Goal: Task Accomplishment & Management: Manage account settings

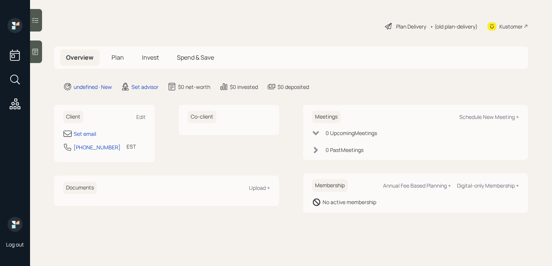
click at [38, 55] on icon at bounding box center [36, 52] width 8 height 8
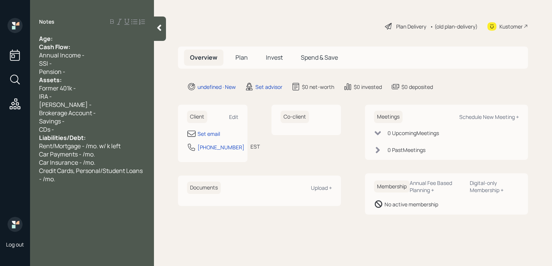
click at [111, 38] on div "Age:" at bounding box center [92, 39] width 106 height 8
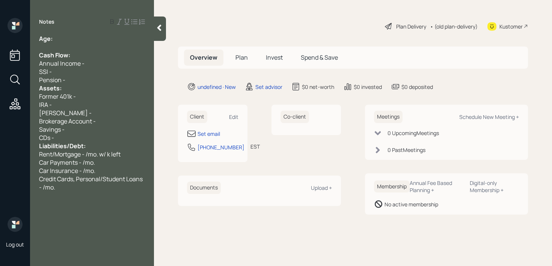
click at [89, 77] on div "Pension -" at bounding box center [92, 80] width 106 height 8
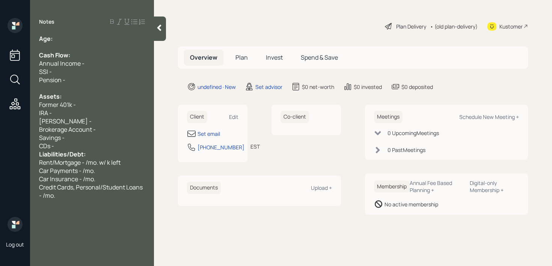
click at [78, 139] on div "Savings -" at bounding box center [92, 138] width 106 height 8
click at [78, 144] on div "CDs -" at bounding box center [92, 146] width 106 height 8
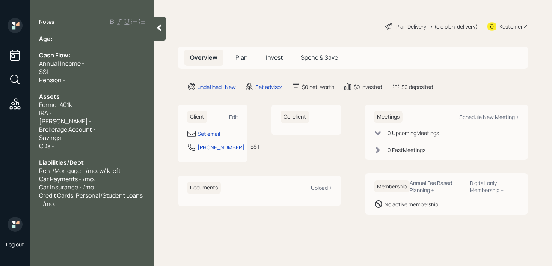
click at [91, 37] on div "Age:" at bounding box center [92, 39] width 106 height 8
click at [104, 118] on div "[PERSON_NAME] -" at bounding box center [92, 121] width 106 height 8
click at [235, 117] on div "Edit" at bounding box center [233, 116] width 9 height 7
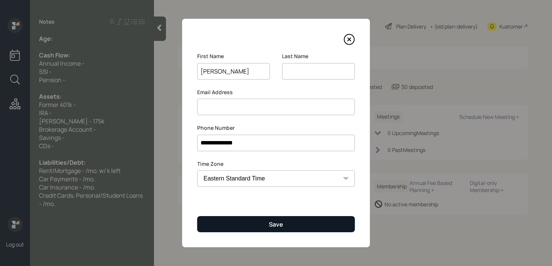
type input "[PERSON_NAME]"
click at [260, 228] on button "Save" at bounding box center [276, 224] width 158 height 16
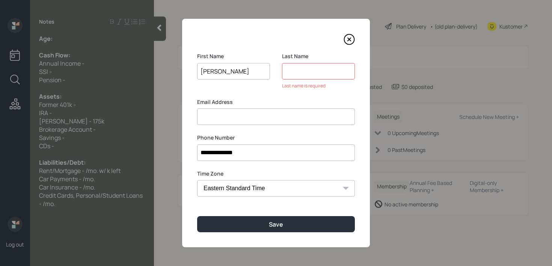
click at [322, 62] on div "Last Name Last name is required" at bounding box center [318, 71] width 73 height 37
click at [322, 71] on input at bounding box center [318, 71] width 73 height 17
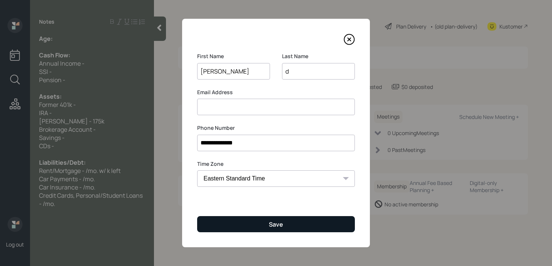
type input "d"
click at [298, 223] on button "Save" at bounding box center [276, 224] width 158 height 16
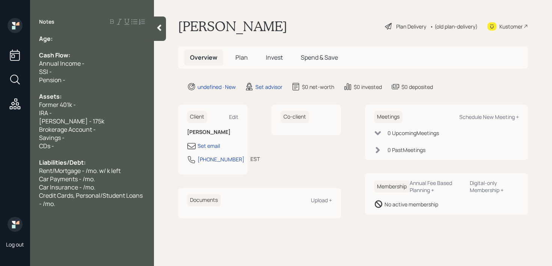
click at [117, 43] on div at bounding box center [92, 47] width 106 height 8
click at [117, 35] on div "Age:" at bounding box center [92, 39] width 106 height 8
drag, startPoint x: 65, startPoint y: 40, endPoint x: 54, endPoint y: 40, distance: 11.3
click at [54, 40] on div "Age: [DEMOGRAPHIC_DATA]" at bounding box center [92, 39] width 106 height 8
click at [80, 36] on div "Age: [DEMOGRAPHIC_DATA]" at bounding box center [92, 39] width 106 height 8
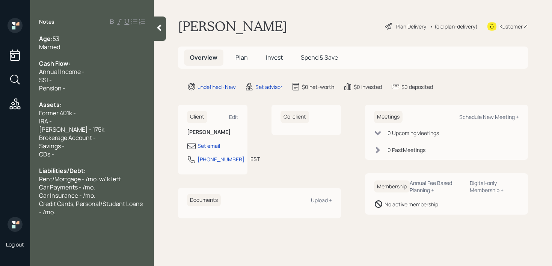
click at [94, 132] on div "[PERSON_NAME] - 175k" at bounding box center [92, 129] width 106 height 8
drag, startPoint x: 54, startPoint y: 132, endPoint x: 30, endPoint y: 132, distance: 23.7
click at [35, 132] on div "Age: [DEMOGRAPHIC_DATA] Married Cash Flow: Annual Income - SSI - Pension - Asse…" at bounding box center [92, 126] width 124 height 182
click at [107, 48] on div "Married" at bounding box center [92, 47] width 106 height 8
click at [103, 59] on div "Cash Flow:" at bounding box center [92, 63] width 106 height 8
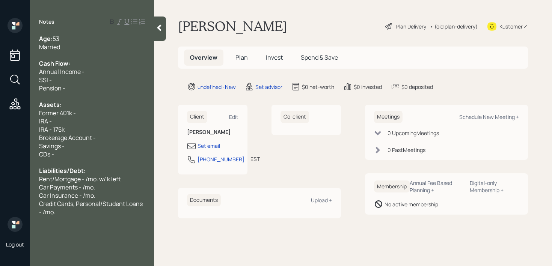
click at [102, 65] on div "Cash Flow:" at bounding box center [92, 63] width 106 height 8
click at [90, 96] on div at bounding box center [92, 96] width 106 height 8
click at [88, 129] on div "IRA - 175k" at bounding box center [92, 129] width 106 height 8
click at [88, 130] on div "IRA - 175k" at bounding box center [92, 129] width 106 height 8
drag, startPoint x: 91, startPoint y: 121, endPoint x: 0, endPoint y: 121, distance: 90.9
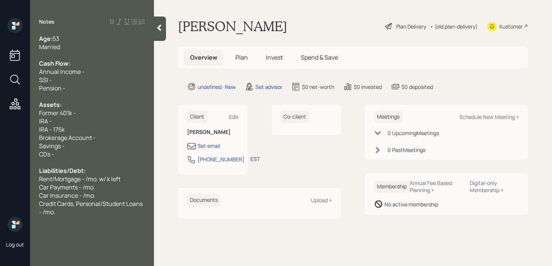
click at [0, 121] on div "Log out Notes Age: [DEMOGRAPHIC_DATA] Married Cash Flow: Annual Income - SSI - …" at bounding box center [276, 133] width 552 height 266
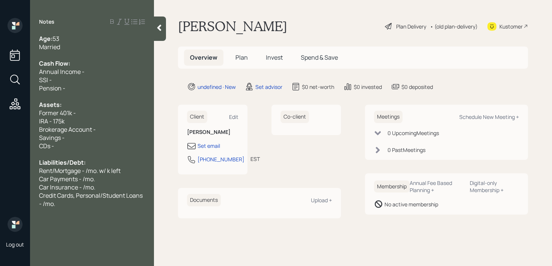
drag, startPoint x: 101, startPoint y: 111, endPoint x: 0, endPoint y: 112, distance: 101.5
click at [0, 112] on div "Log out Notes Age: [DEMOGRAPHIC_DATA] Married Cash Flow: Annual Income - SSI - …" at bounding box center [276, 133] width 552 height 266
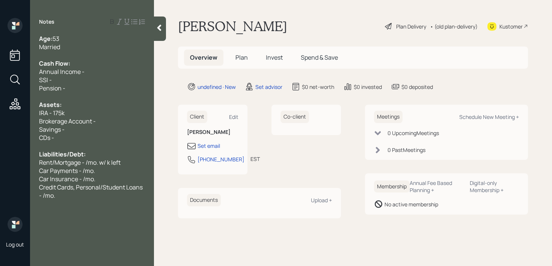
click at [82, 99] on div at bounding box center [92, 96] width 106 height 8
click at [85, 125] on span "Brokerage Account -" at bounding box center [67, 121] width 57 height 8
click at [116, 122] on div "Brokerage Account -" at bounding box center [92, 121] width 106 height 8
click at [103, 132] on div "Savings -" at bounding box center [92, 129] width 106 height 8
click at [236, 118] on div "Edit" at bounding box center [233, 116] width 9 height 7
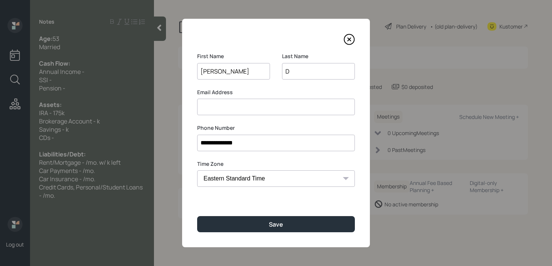
click at [339, 73] on input "D" at bounding box center [318, 71] width 73 height 17
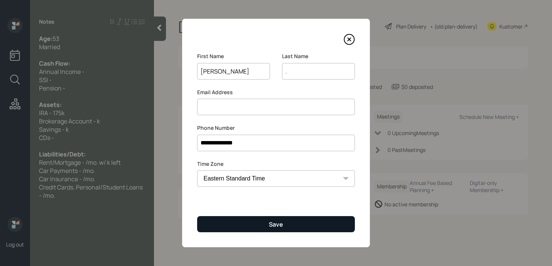
type input "."
click at [297, 222] on button "Save" at bounding box center [276, 224] width 158 height 16
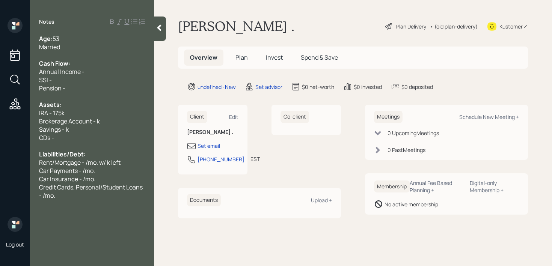
click at [104, 203] on div "Notes Age: [DEMOGRAPHIC_DATA] Married Cash Flow: Annual Income - SSI - Pension …" at bounding box center [92, 137] width 124 height 239
click at [104, 195] on div "Credit Cards, Personal/Student Loans - /mo." at bounding box center [92, 191] width 106 height 17
click at [89, 67] on div "Cash Flow:" at bounding box center [92, 63] width 106 height 8
click at [90, 74] on div "Annual Income -" at bounding box center [92, 72] width 106 height 8
drag, startPoint x: 71, startPoint y: 85, endPoint x: 30, endPoint y: 76, distance: 41.3
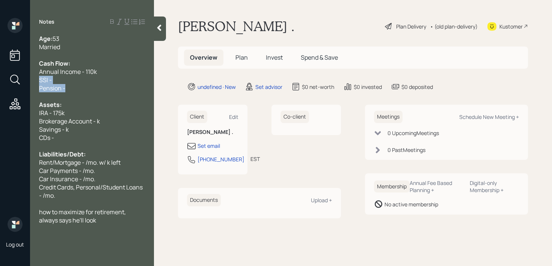
click at [30, 76] on div "Age: [DEMOGRAPHIC_DATA] Married Cash Flow: Annual Income - 110k SSI - Pension -…" at bounding box center [92, 130] width 124 height 190
click at [63, 85] on span "Pension -" at bounding box center [52, 88] width 26 height 8
drag, startPoint x: 68, startPoint y: 88, endPoint x: 35, endPoint y: 78, distance: 35.1
click at [35, 78] on div "Age: [DEMOGRAPHIC_DATA] Married Cash Flow: Annual Income - 110k SSI - Pension -…" at bounding box center [92, 130] width 124 height 190
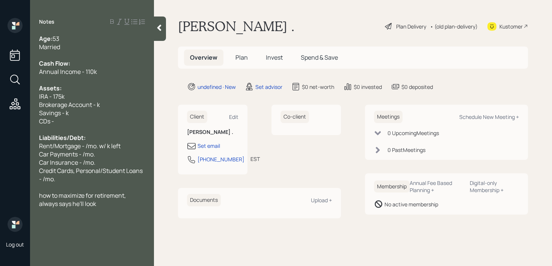
click at [112, 108] on div "Brokerage Account - k" at bounding box center [92, 105] width 106 height 8
drag, startPoint x: 113, startPoint y: 107, endPoint x: 0, endPoint y: 107, distance: 112.7
click at [0, 107] on div "Log out Notes Age: [DEMOGRAPHIC_DATA] Married Cash Flow: Annual Income - 110k A…" at bounding box center [276, 133] width 552 height 266
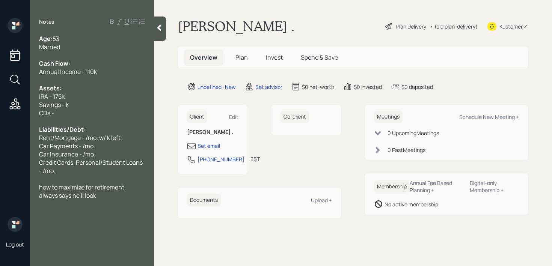
drag, startPoint x: 101, startPoint y: 114, endPoint x: 0, endPoint y: 114, distance: 101.4
click at [0, 114] on div "Log out Notes Age: [DEMOGRAPHIC_DATA] Married Cash Flow: Annual Income - 110k A…" at bounding box center [276, 133] width 552 height 266
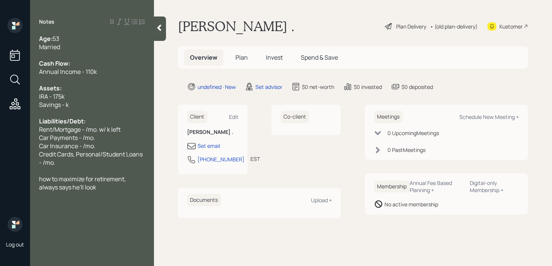
click at [67, 106] on span "Savings - k" at bounding box center [54, 105] width 30 height 8
click at [74, 125] on span "Rent/Mortgage - /mo. w/ k left" at bounding box center [80, 129] width 82 height 8
click at [129, 124] on div "Liabilities/Debt:" at bounding box center [92, 121] width 106 height 8
drag, startPoint x: 56, startPoint y: 127, endPoint x: 0, endPoint y: 127, distance: 56.0
click at [2, 127] on div "Log out Notes Age: [DEMOGRAPHIC_DATA] Married Cash Flow: Annual Income - 110k A…" at bounding box center [276, 133] width 552 height 266
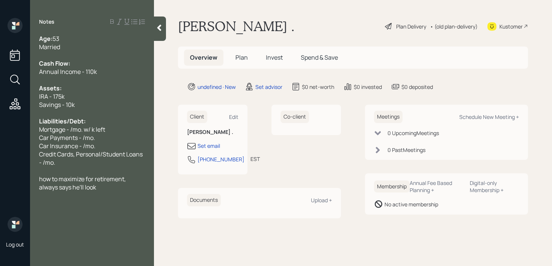
click at [73, 134] on span "Car Payments - /mo." at bounding box center [67, 138] width 56 height 8
drag, startPoint x: 73, startPoint y: 129, endPoint x: 177, endPoint y: 7, distance: 160.7
click at [73, 129] on span "Mortgage - /mo. w/ k left" at bounding box center [72, 129] width 66 height 8
drag, startPoint x: 117, startPoint y: 128, endPoint x: 95, endPoint y: 129, distance: 21.8
click at [95, 129] on div "Mortgage - 2.1k/mo. w/ k left" at bounding box center [92, 129] width 106 height 8
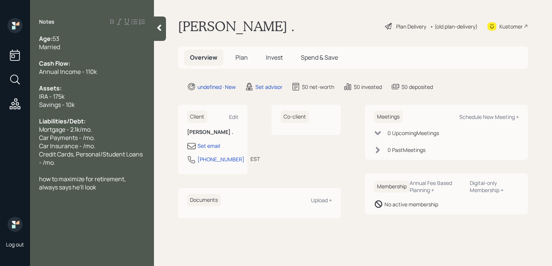
click at [101, 132] on div "Mortgage - 2.1k/mo." at bounding box center [92, 129] width 106 height 8
click at [101, 138] on div "Car Payments - /mo." at bounding box center [92, 138] width 106 height 8
drag, startPoint x: 101, startPoint y: 138, endPoint x: 22, endPoint y: 138, distance: 78.9
click at [26, 138] on div "Log out Notes Age: [DEMOGRAPHIC_DATA] Married Cash Flow: Annual Income - 110k A…" at bounding box center [276, 133] width 552 height 266
click at [84, 139] on span "Car Payments - /mo." at bounding box center [67, 138] width 56 height 8
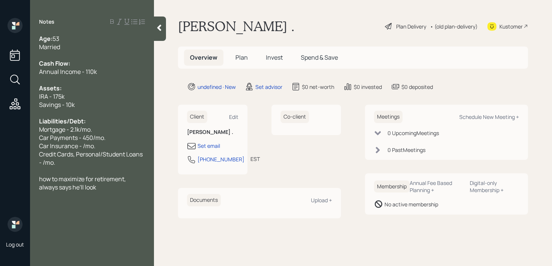
click at [80, 144] on span "Car Insurance - /mo." at bounding box center [67, 146] width 56 height 8
click at [91, 151] on span "Credit Cards, Personal/Student Loans - /mo." at bounding box center [91, 158] width 105 height 17
drag, startPoint x: 82, startPoint y: 160, endPoint x: 31, endPoint y: 156, distance: 51.3
click at [31, 156] on div "Age: [DEMOGRAPHIC_DATA] Married Cash Flow: Annual Income - 110k Assets: IRA - 1…" at bounding box center [92, 113] width 124 height 157
click at [124, 122] on div "Liabilities/Debt:" at bounding box center [92, 121] width 106 height 8
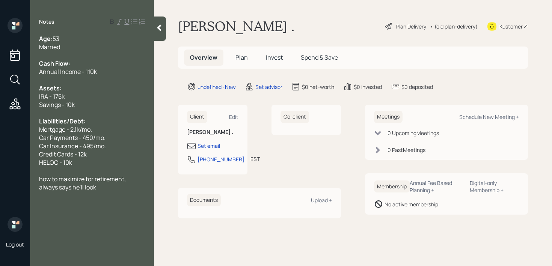
click at [124, 129] on div "Mortgage - 2.1k/mo." at bounding box center [92, 129] width 106 height 8
click at [94, 165] on div "HELOC - 10k" at bounding box center [92, 163] width 106 height 8
drag, startPoint x: 100, startPoint y: 165, endPoint x: 6, endPoint y: 165, distance: 93.2
click at [6, 165] on div "Log out Notes Age: [DEMOGRAPHIC_DATA] Married Cash Flow: Annual Income - 110k A…" at bounding box center [276, 133] width 552 height 266
click at [75, 163] on div "HELOC - 10k" at bounding box center [92, 163] width 106 height 8
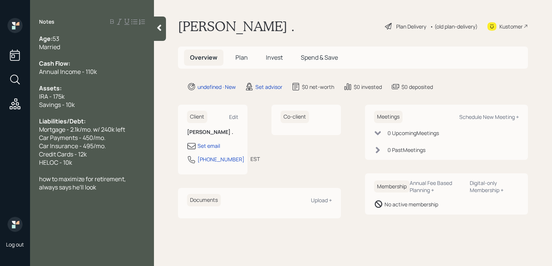
drag, startPoint x: 80, startPoint y: 163, endPoint x: 20, endPoint y: 163, distance: 59.4
click at [31, 163] on div "Age: [DEMOGRAPHIC_DATA] Married Cash Flow: Annual Income - 110k Assets: IRA - 1…" at bounding box center [92, 113] width 124 height 157
click at [54, 163] on span "HELOC - 10k" at bounding box center [55, 163] width 33 height 8
click at [88, 163] on div "HELOC - 10k" at bounding box center [92, 163] width 106 height 8
click at [156, 39] on div at bounding box center [160, 29] width 12 height 24
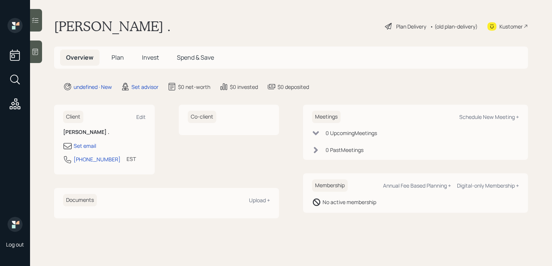
click at [35, 54] on icon at bounding box center [36, 52] width 8 height 8
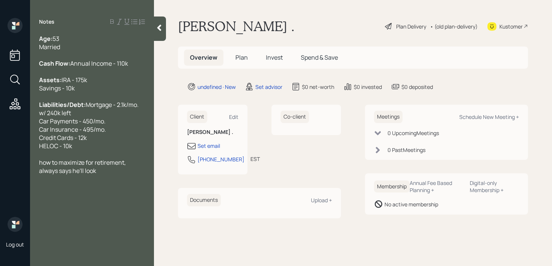
click at [221, 146] on div "Set email" at bounding box center [212, 146] width 51 height 9
click at [218, 146] on div "Set email" at bounding box center [209, 146] width 23 height 8
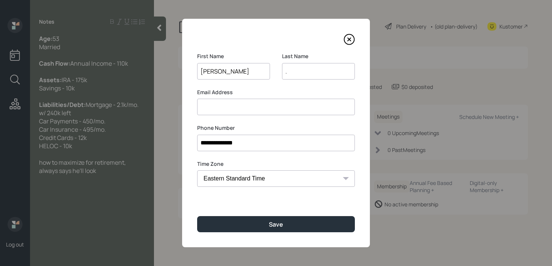
click at [311, 73] on input "." at bounding box center [318, 71] width 73 height 17
type input "[PERSON_NAME]"
click at [276, 112] on input at bounding box center [276, 107] width 158 height 17
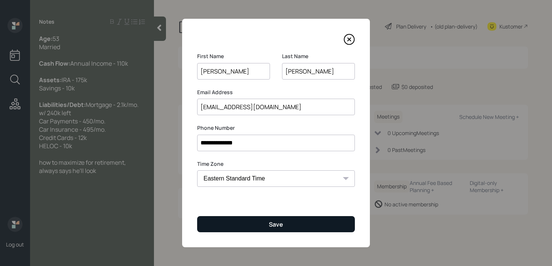
type input "[EMAIL_ADDRESS][DOMAIN_NAME]"
click at [292, 224] on button "Save" at bounding box center [276, 224] width 158 height 16
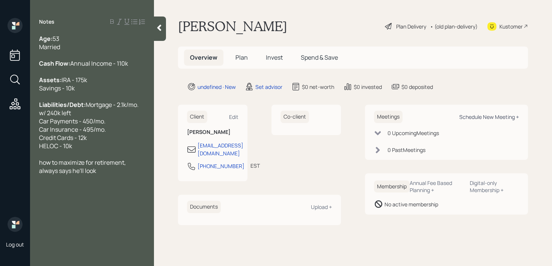
click at [507, 118] on div "Schedule New Meeting +" at bounding box center [490, 116] width 60 height 7
select select "round-[PERSON_NAME]"
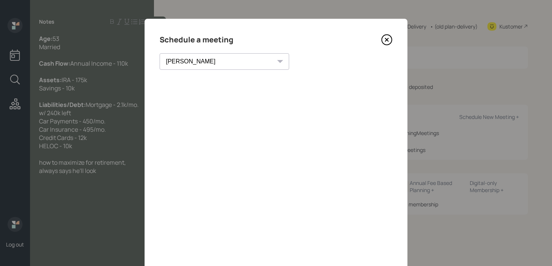
click at [386, 42] on icon at bounding box center [386, 39] width 11 height 11
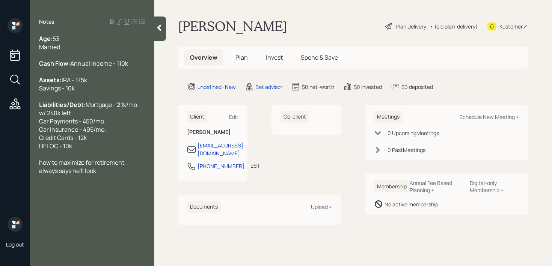
click at [497, 36] on main "[PERSON_NAME] Plan Delivery • (old plan-delivery) Kustomer Overview Plan Invest…" at bounding box center [353, 133] width 398 height 266
click at [501, 31] on div "Kustomer" at bounding box center [508, 26] width 41 height 17
click at [104, 193] on div "Notes Age: [DEMOGRAPHIC_DATA] Married Cash Flow: Annual Income - 110k Assets: I…" at bounding box center [92, 137] width 124 height 239
click at [106, 175] on div "how to maximize for retirement, always says he'll look" at bounding box center [92, 167] width 106 height 17
click at [112, 159] on div at bounding box center [92, 154] width 106 height 8
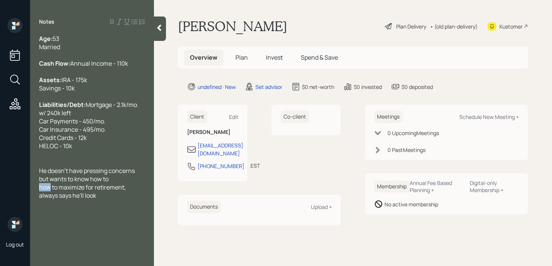
drag, startPoint x: 51, startPoint y: 204, endPoint x: 24, endPoint y: 204, distance: 27.1
click at [24, 204] on div "Log out Notes Age: [DEMOGRAPHIC_DATA] Married Cash Flow: Annual Income - 110k A…" at bounding box center [276, 133] width 552 height 266
click at [142, 192] on div "He doesn't have pressing concerns but wants to know how to maximize for retirem…" at bounding box center [92, 179] width 106 height 25
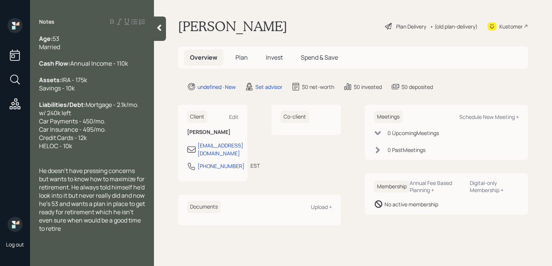
scroll to position [8, 0]
drag, startPoint x: 113, startPoint y: 233, endPoint x: 108, endPoint y: 230, distance: 5.4
click at [108, 230] on div "He doesn't have pressing concerns but wants to know how to maximize for retirem…" at bounding box center [92, 200] width 106 height 66
click at [129, 221] on span "He doesn't have pressing concerns but wants to know how to maximize for retirem…" at bounding box center [92, 200] width 107 height 66
click at [106, 233] on div "He doesn't have pressing concerns but wants to know how to maximize for retirem…" at bounding box center [92, 200] width 106 height 66
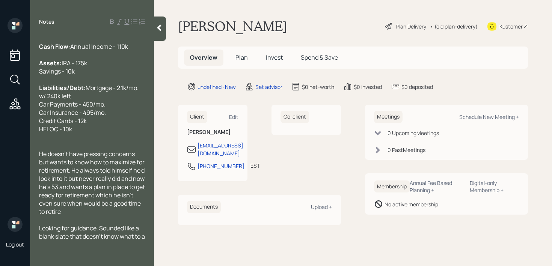
scroll to position [25, 0]
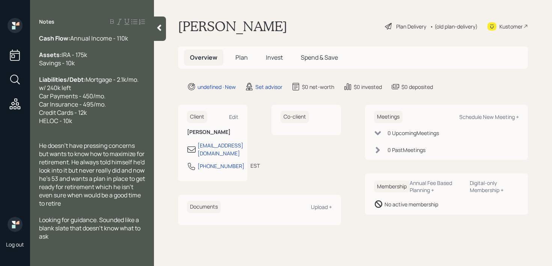
click at [160, 33] on div at bounding box center [160, 29] width 12 height 24
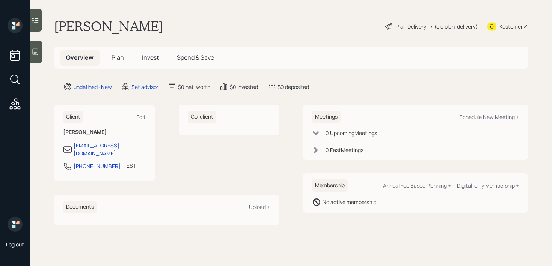
click at [36, 50] on icon at bounding box center [36, 52] width 8 height 8
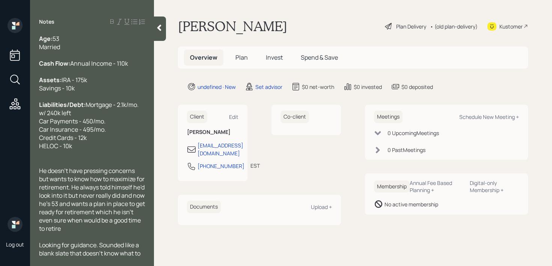
scroll to position [25, 0]
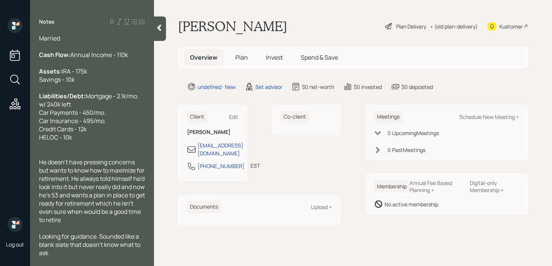
click at [158, 27] on icon at bounding box center [160, 28] width 8 height 8
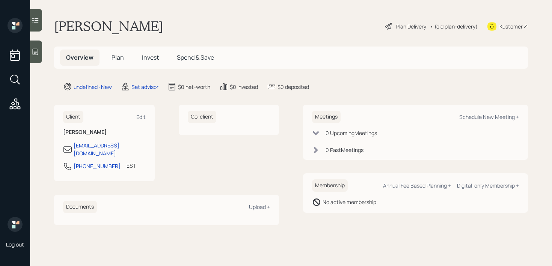
click at [224, 29] on div "[PERSON_NAME] Plan Delivery • (old plan-delivery) Kustomer" at bounding box center [291, 26] width 474 height 17
click at [39, 51] on div at bounding box center [36, 52] width 12 height 23
